Goal: Find specific page/section: Find specific page/section

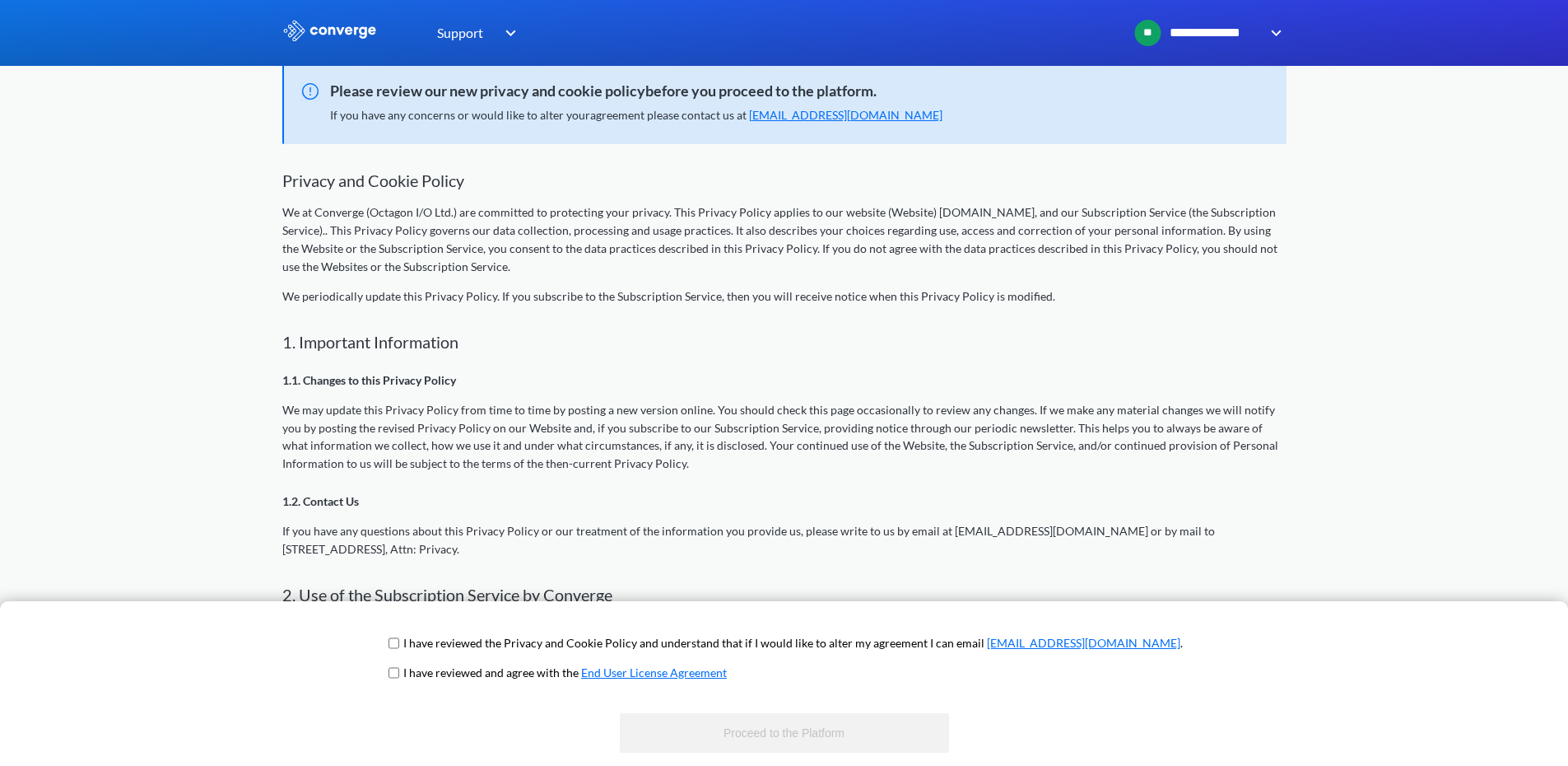
scroll to position [164, 0]
click at [399, 647] on input "checkbox" at bounding box center [393, 643] width 11 height 14
checkbox input "true"
drag, startPoint x: 451, startPoint y: 672, endPoint x: 461, endPoint y: 693, distance: 23.3
click at [399, 672] on input "checkbox" at bounding box center [393, 673] width 11 height 14
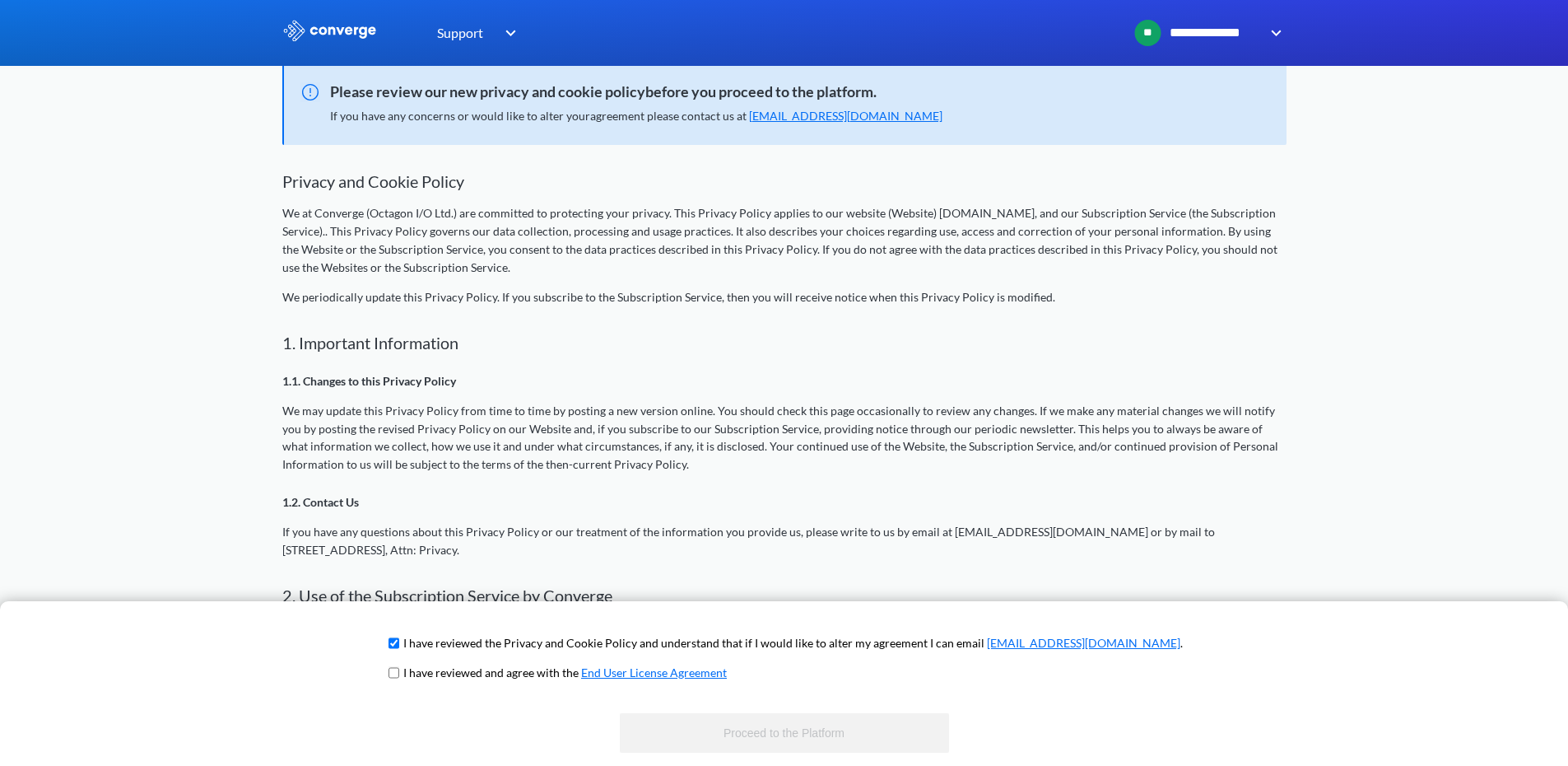
checkbox input "true"
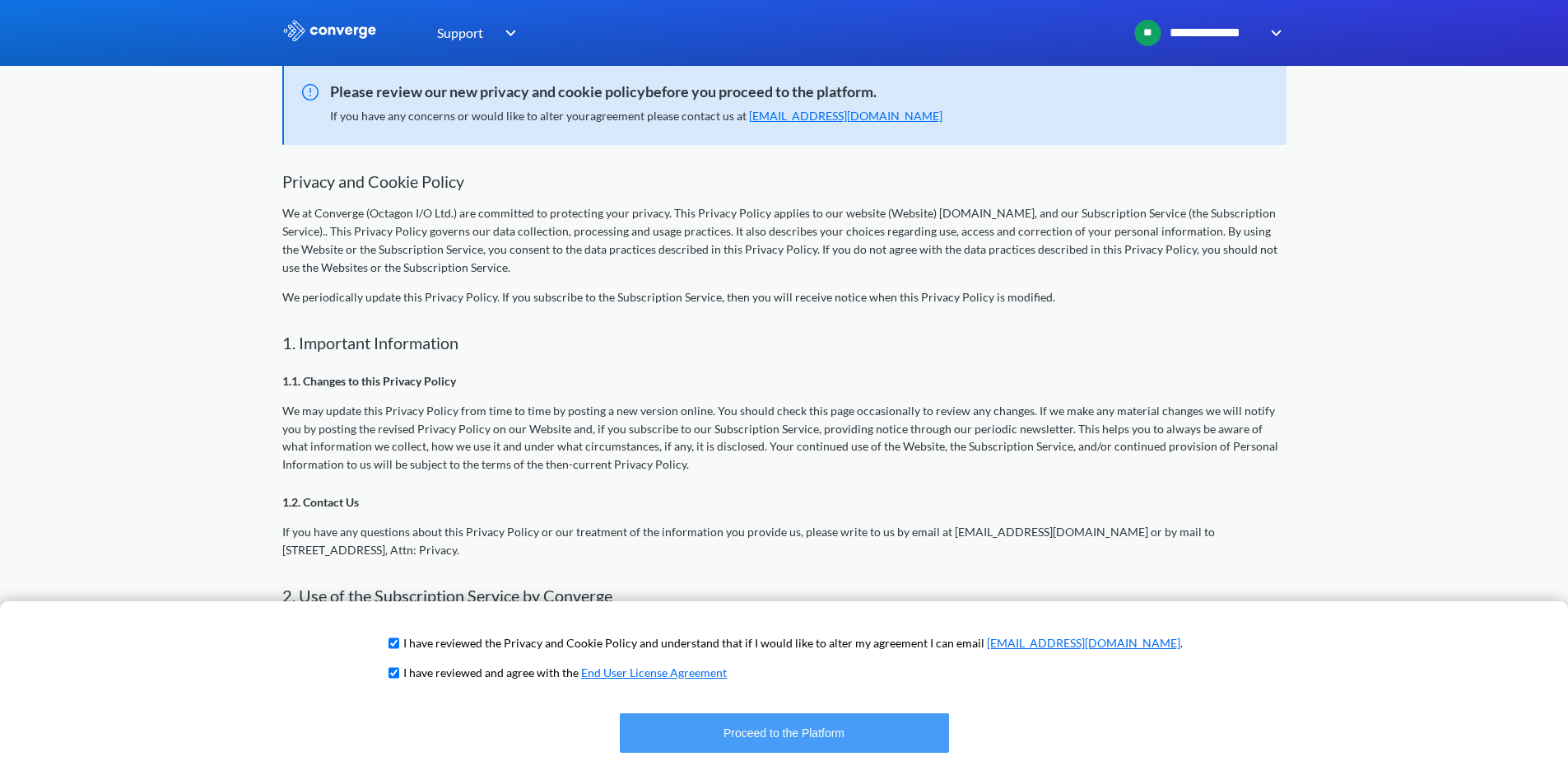
click at [799, 736] on button "Proceed to the Platform" at bounding box center [784, 733] width 329 height 40
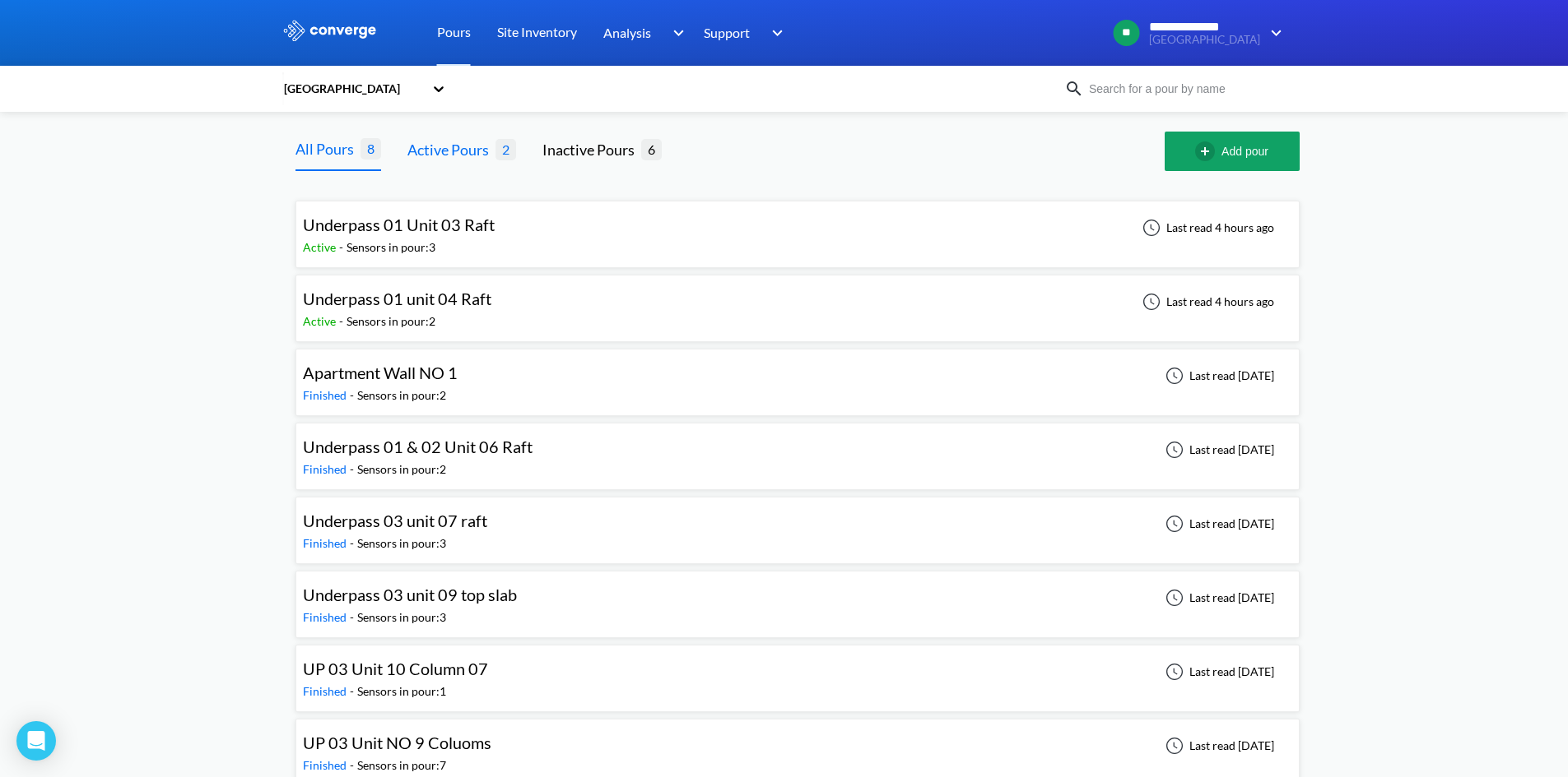
click at [457, 144] on div "Active Pours" at bounding box center [451, 150] width 89 height 23
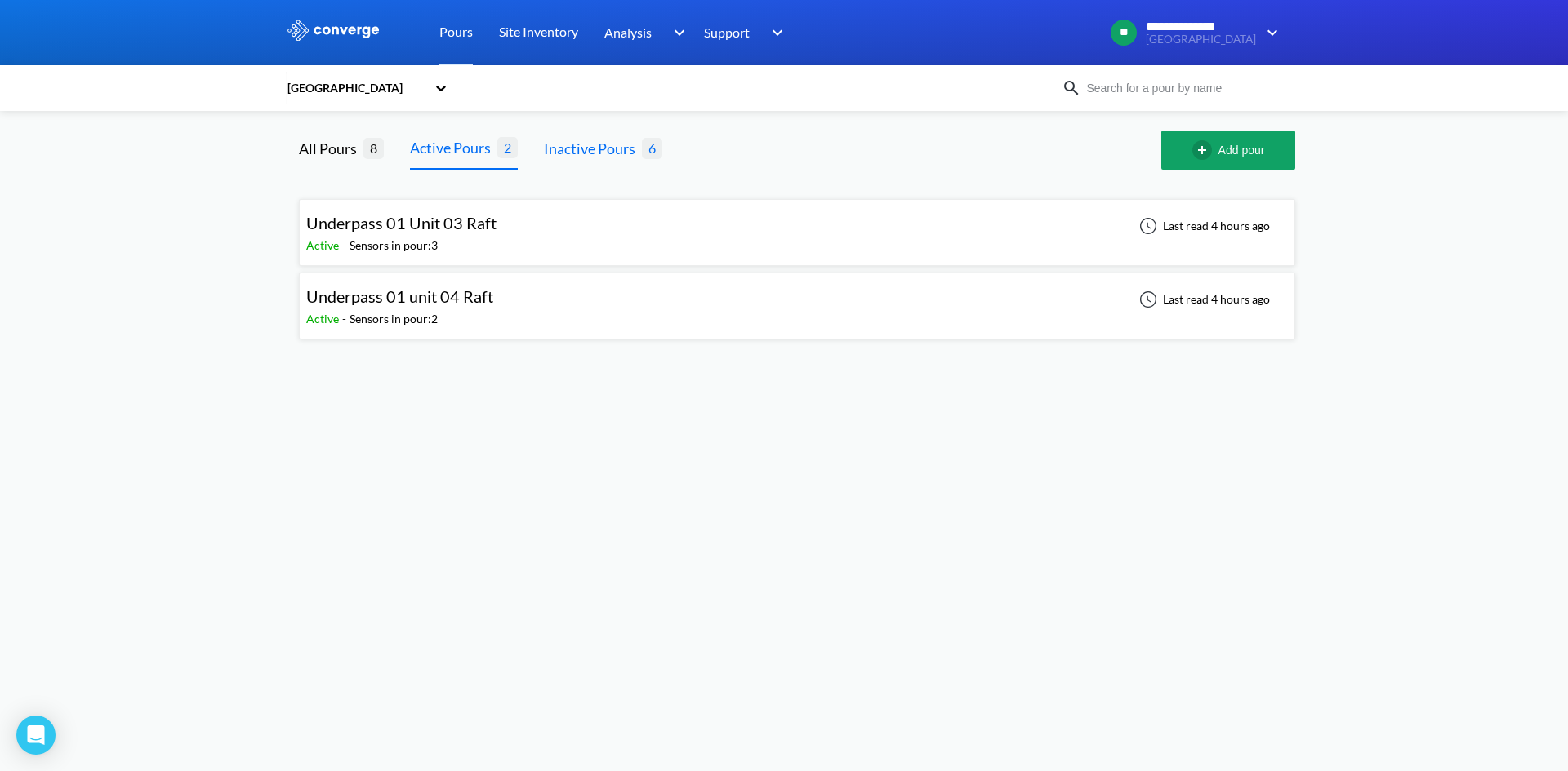
click at [592, 156] on div "Inactive Pours" at bounding box center [593, 149] width 98 height 23
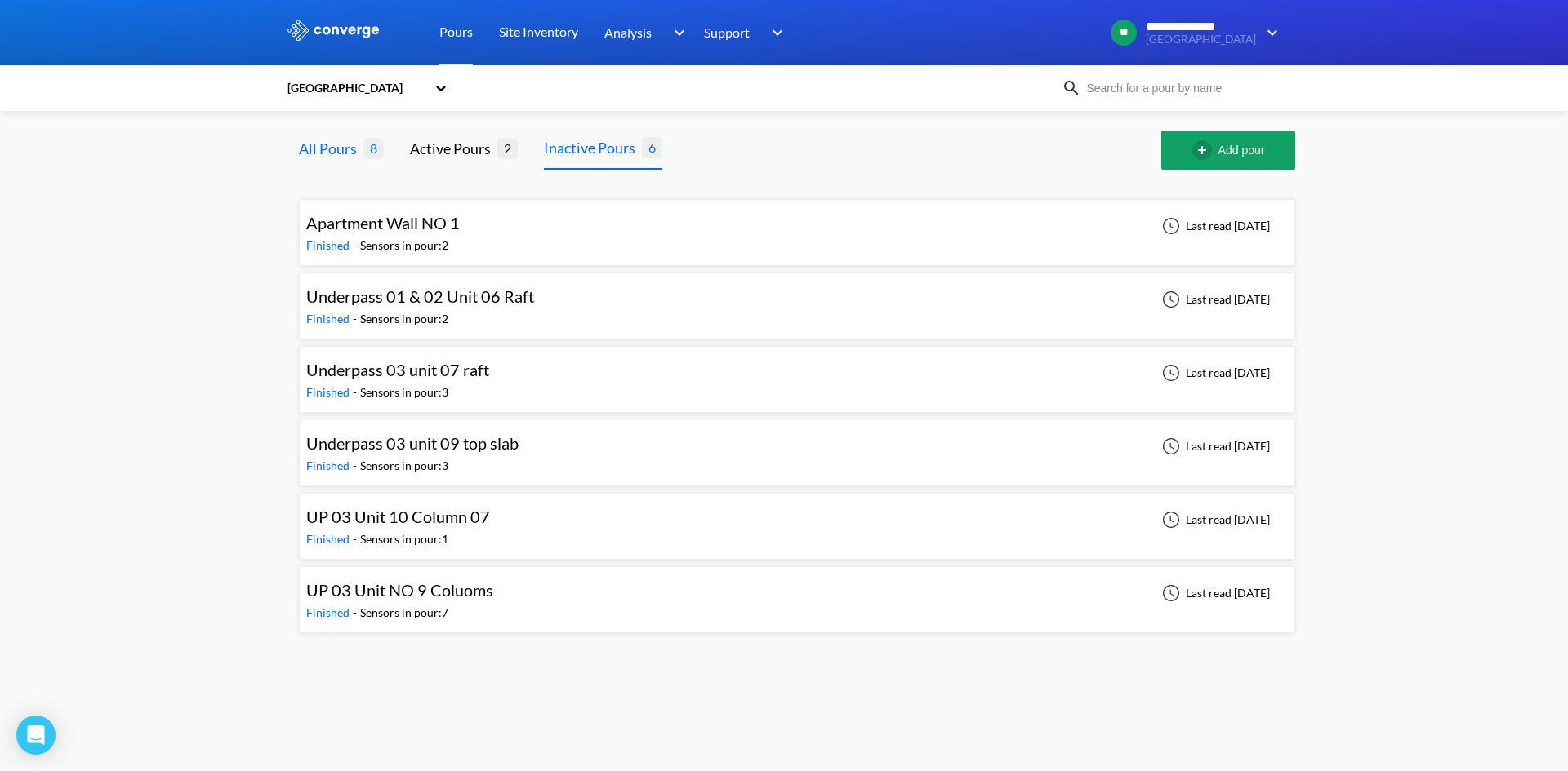
click at [326, 153] on div "All Pours" at bounding box center [331, 149] width 65 height 23
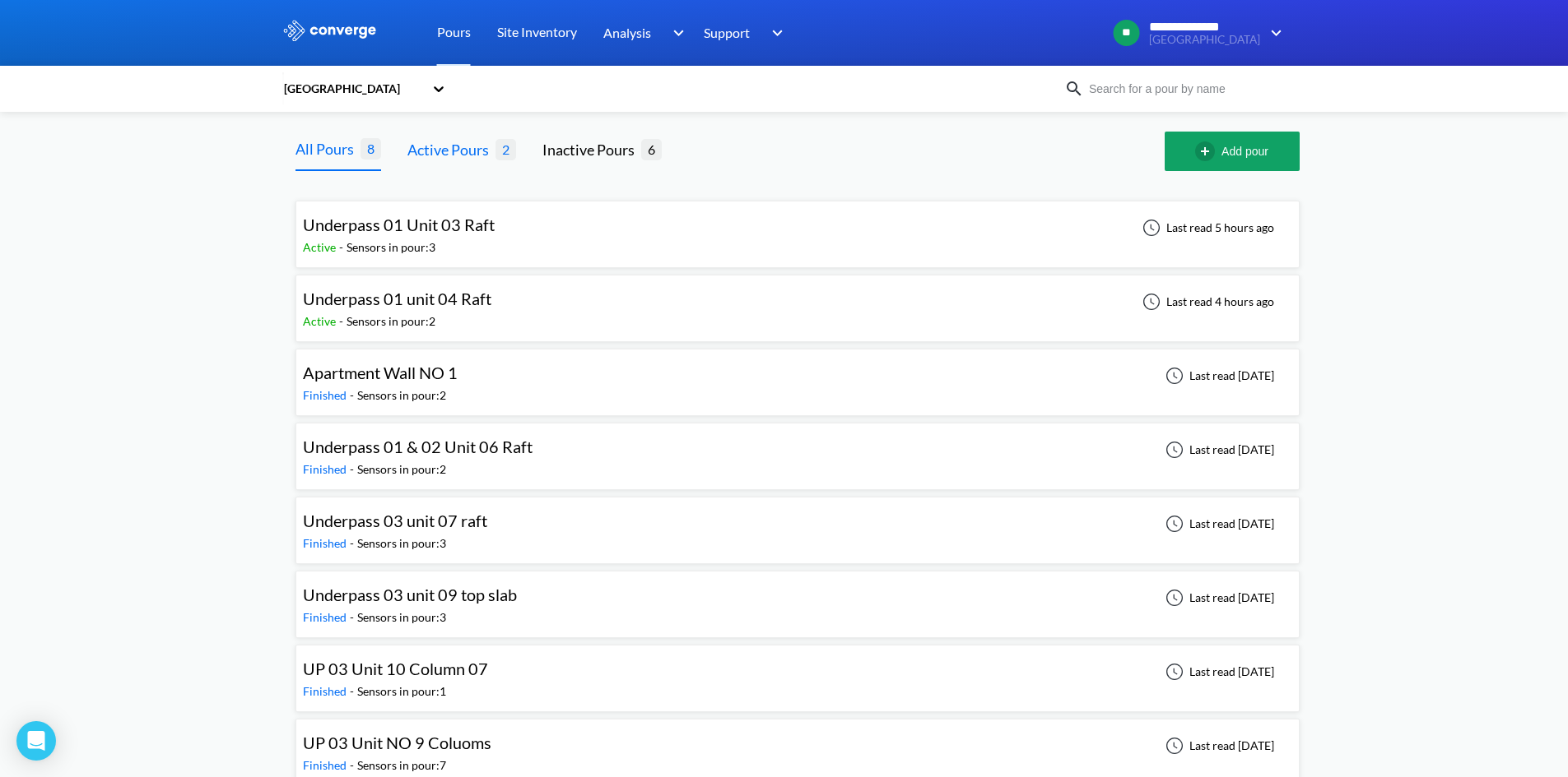
click at [436, 156] on div "Active Pours" at bounding box center [451, 150] width 89 height 23
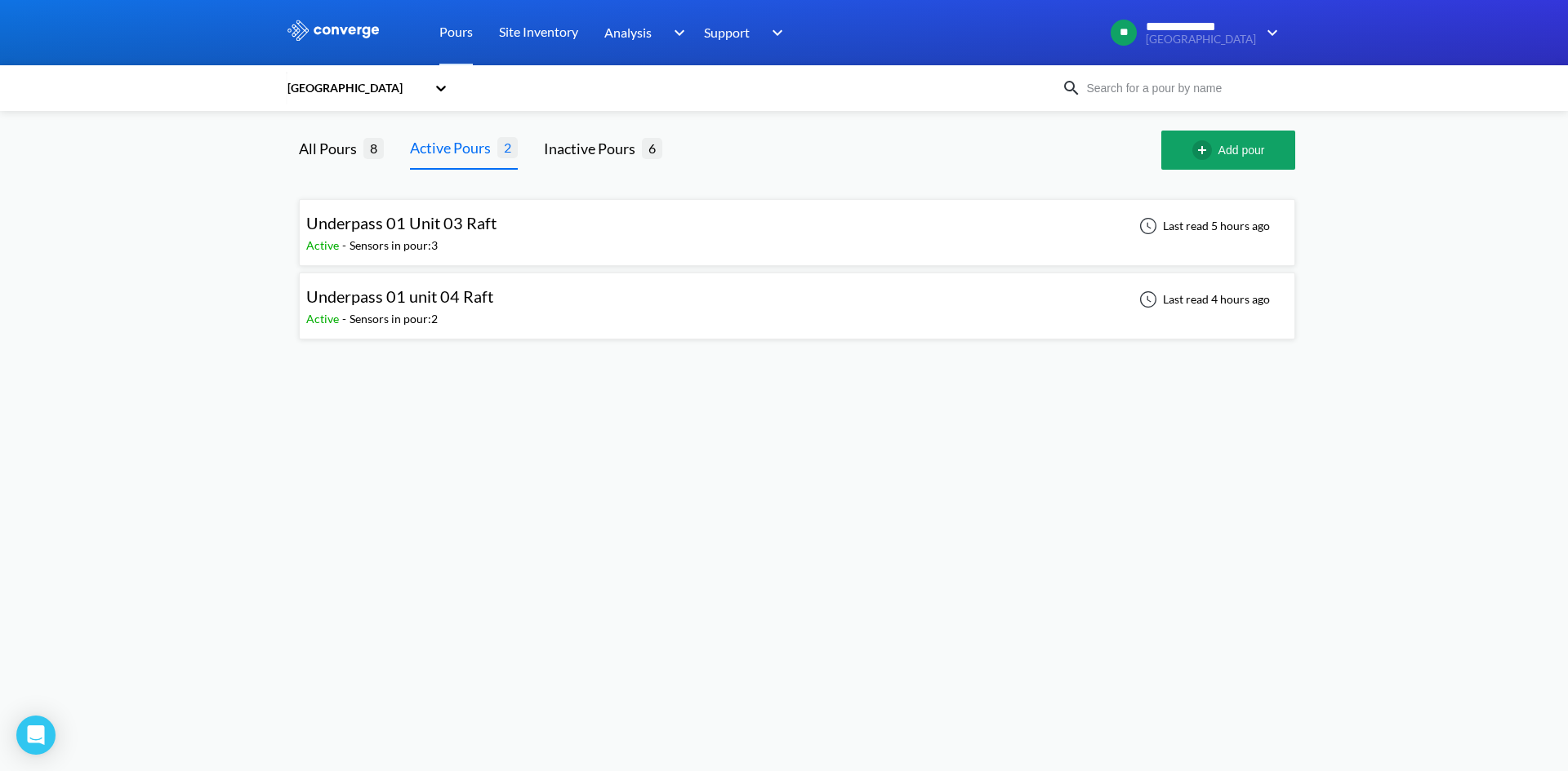
click at [434, 214] on span "Underpass 01 Unit 03 Raft" at bounding box center [401, 223] width 190 height 19
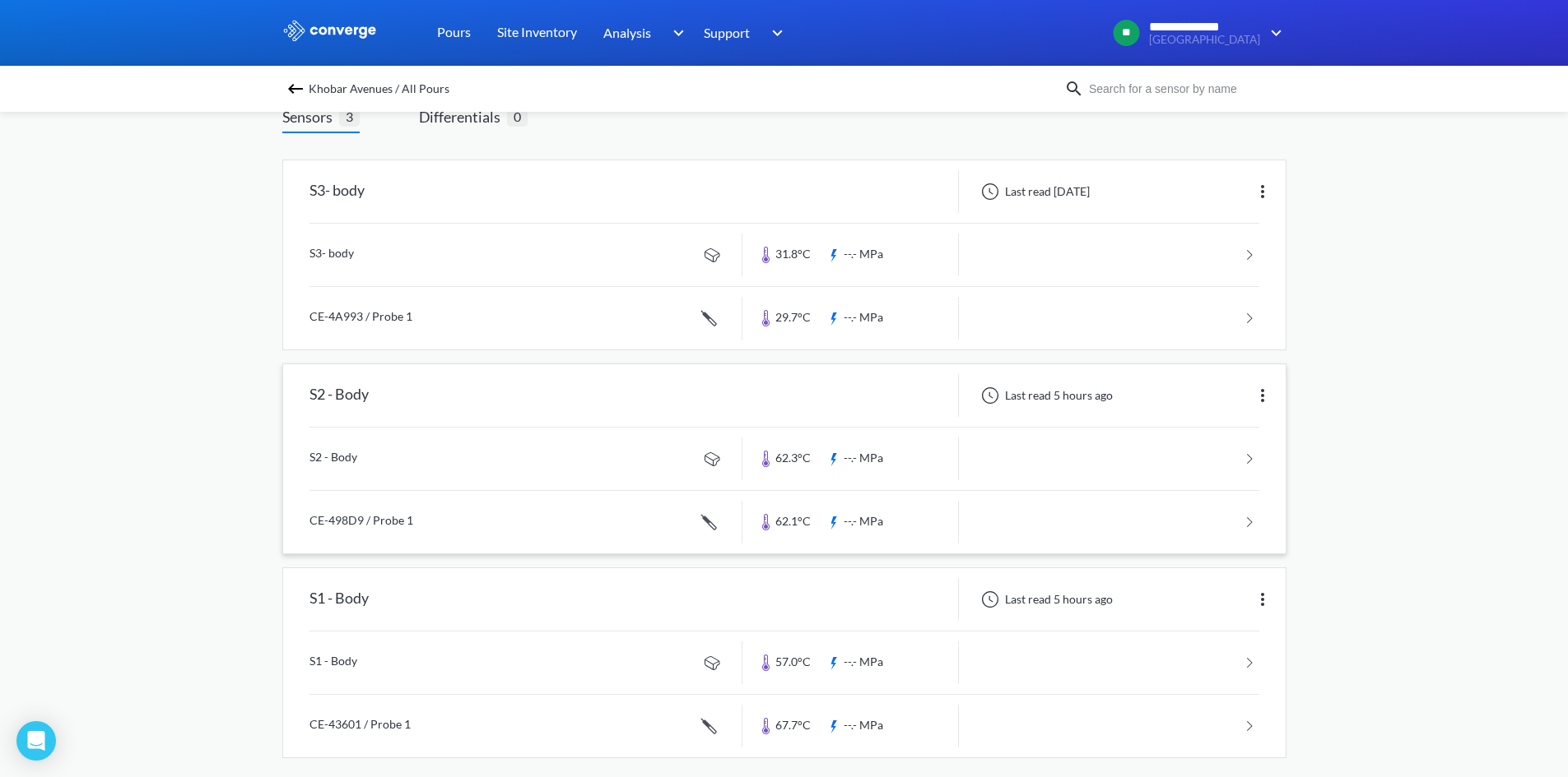
scroll to position [128, 0]
